Goal: Information Seeking & Learning: Learn about a topic

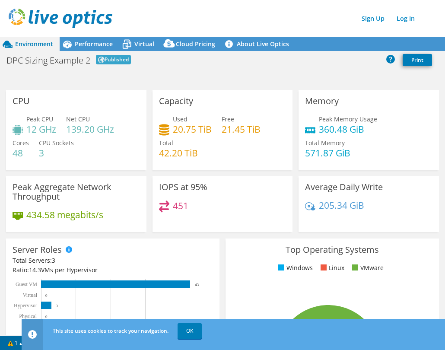
click at [245, 70] on div "Environment Performance Virtual Cloud Pricing 3" at bounding box center [222, 184] width 445 height 331
click at [146, 45] on span "Virtual" at bounding box center [144, 44] width 20 height 8
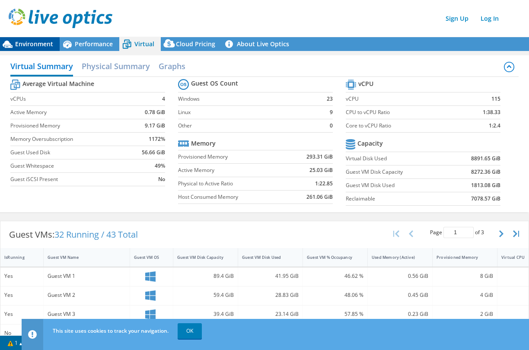
click at [42, 45] on span "Environment" at bounding box center [34, 44] width 38 height 8
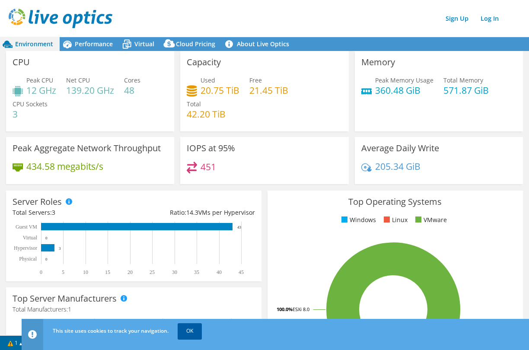
click at [189, 329] on link "OK" at bounding box center [190, 331] width 24 height 16
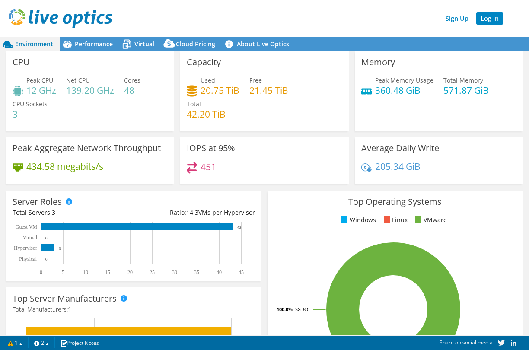
click at [445, 16] on link "Log In" at bounding box center [489, 18] width 27 height 13
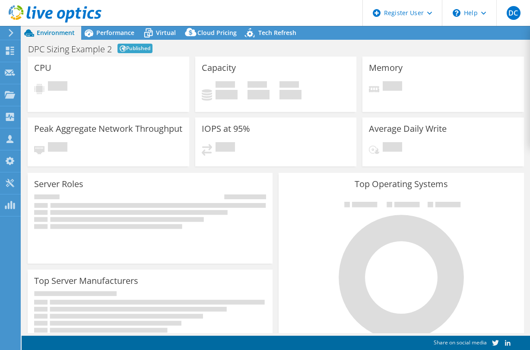
select select "EUFrankfurt"
select select "EUR"
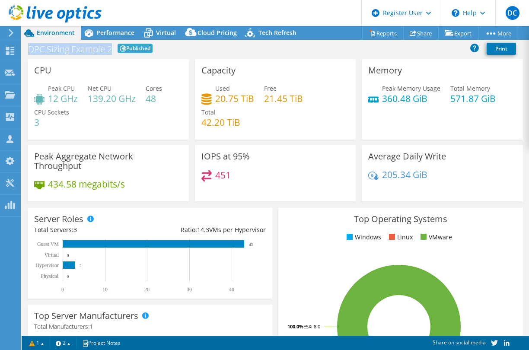
drag, startPoint x: 28, startPoint y: 51, endPoint x: 111, endPoint y: 51, distance: 83.0
click at [111, 51] on h1 "DPC Sizing Example 2" at bounding box center [70, 49] width 84 height 9
copy h1 "DPC Sizing Example 2"
